Goal: Task Accomplishment & Management: Complete application form

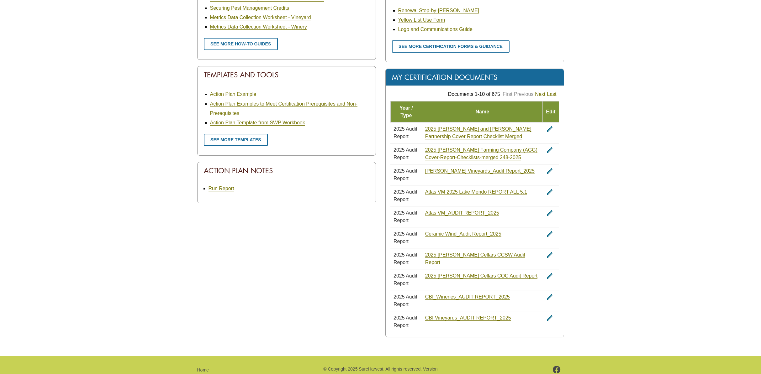
scroll to position [337, 0]
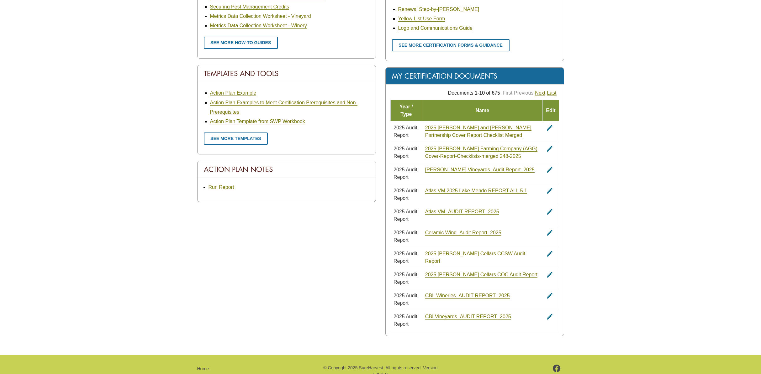
click at [442, 252] on link "2025 [PERSON_NAME] Cellars CCSW Audit Report" at bounding box center [475, 257] width 100 height 13
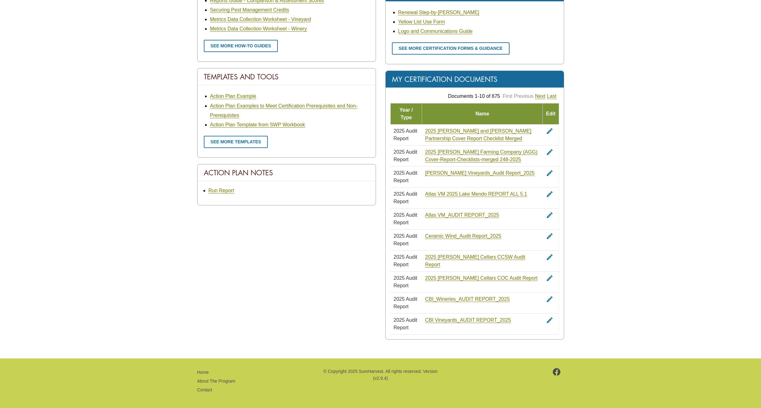
scroll to position [0, 0]
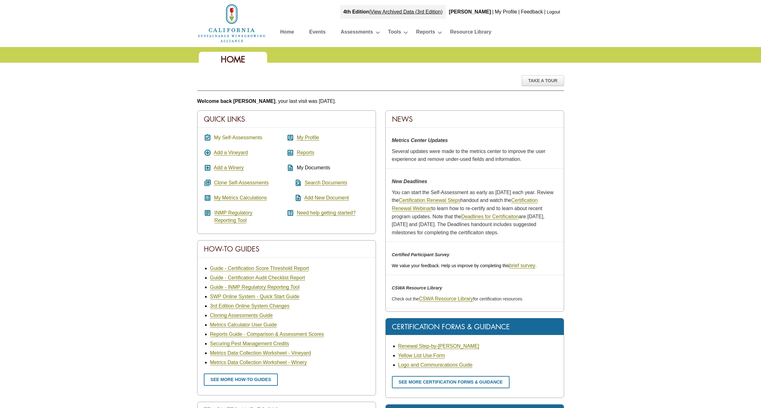
click at [251, 135] on link "My Self-Assessments" at bounding box center [238, 138] width 48 height 6
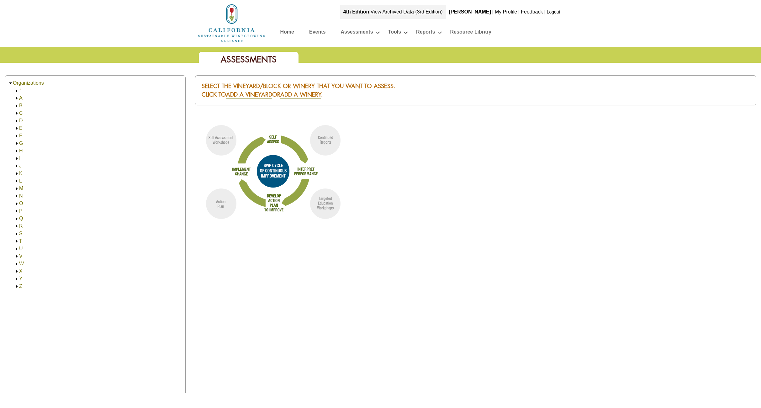
click at [19, 104] on link "B" at bounding box center [20, 105] width 3 height 5
click at [17, 105] on img at bounding box center [16, 105] width 5 height 5
click at [21, 98] on link "A" at bounding box center [20, 97] width 3 height 5
click at [20, 135] on link "D" at bounding box center [21, 135] width 4 height 5
click at [45, 158] on link "Dry Creek Vineyard" at bounding box center [47, 158] width 44 height 5
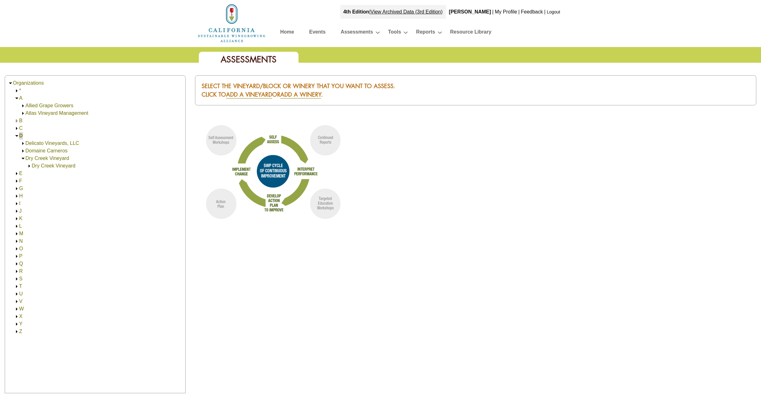
click at [51, 166] on link "Dry Creek Vineyard" at bounding box center [54, 165] width 44 height 5
click at [74, 175] on span "Dry Creek Vineyard (150,000.00)" at bounding box center [75, 173] width 74 height 5
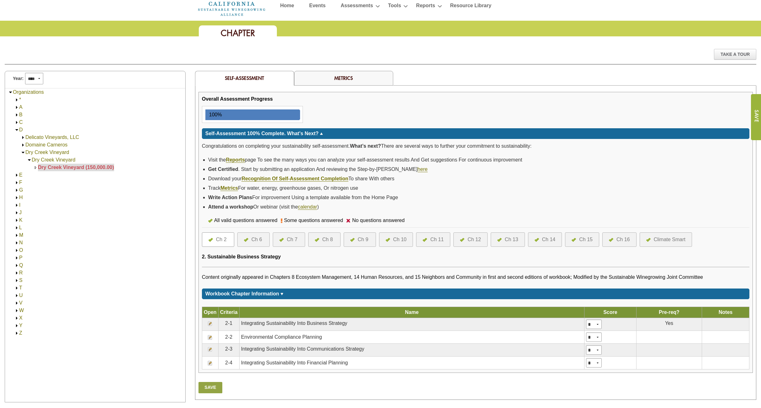
scroll to position [25, 0]
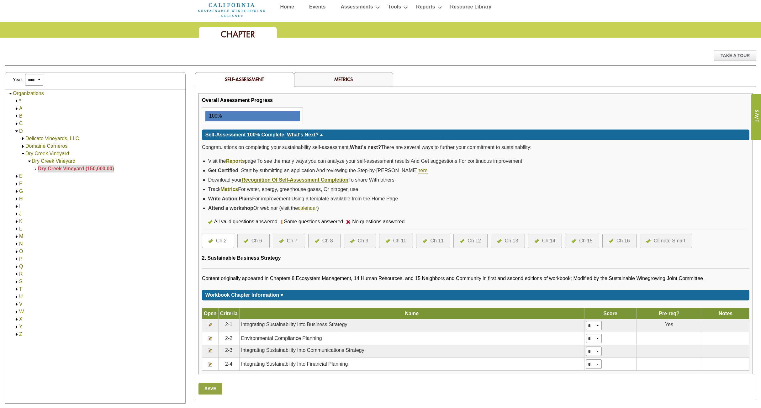
click at [131, 75] on div "Year: **** **** **** **** **** **** **** **** **** **** **** **** **** ****" at bounding box center [95, 80] width 180 height 17
click at [362, 117] on div "Overall Assessment Progress 100% Self-Assessment 100% Complete. What's Next? **…" at bounding box center [475, 163] width 547 height 132
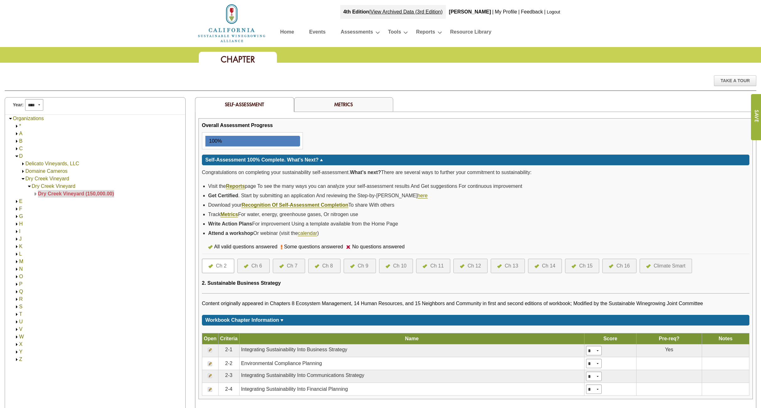
scroll to position [25, 0]
